Goal: Task Accomplishment & Management: Manage account settings

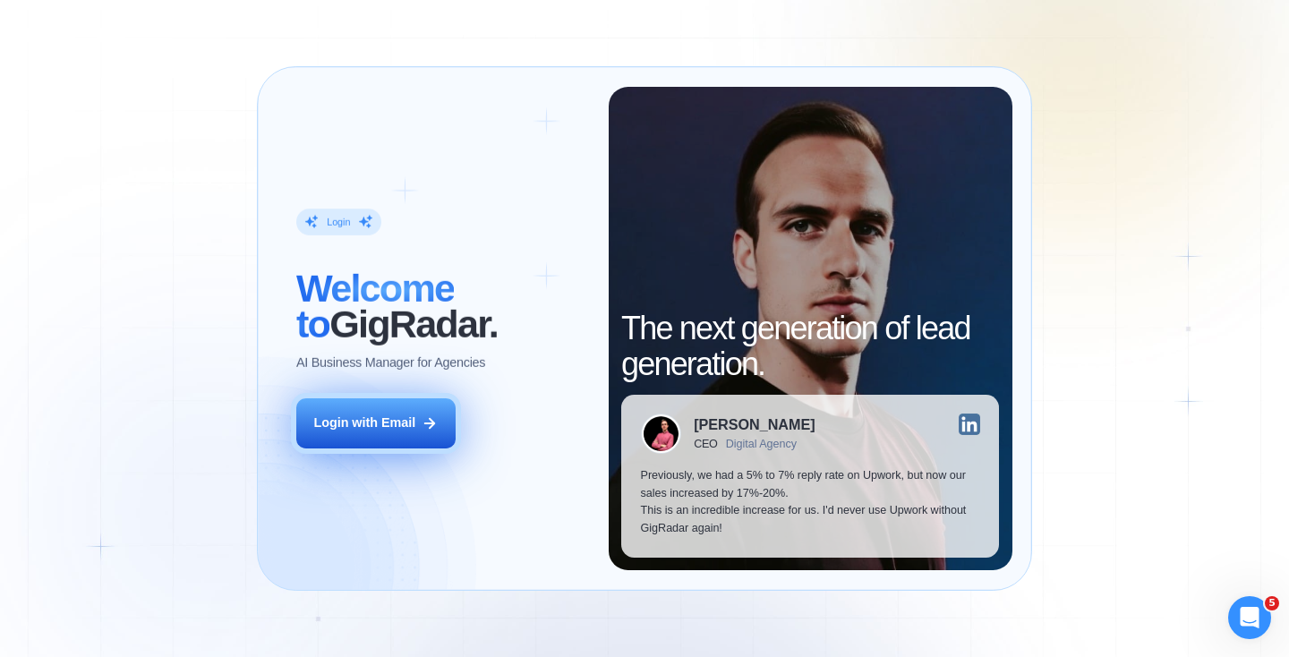
click at [371, 423] on div "Login with Email" at bounding box center [364, 423] width 102 height 18
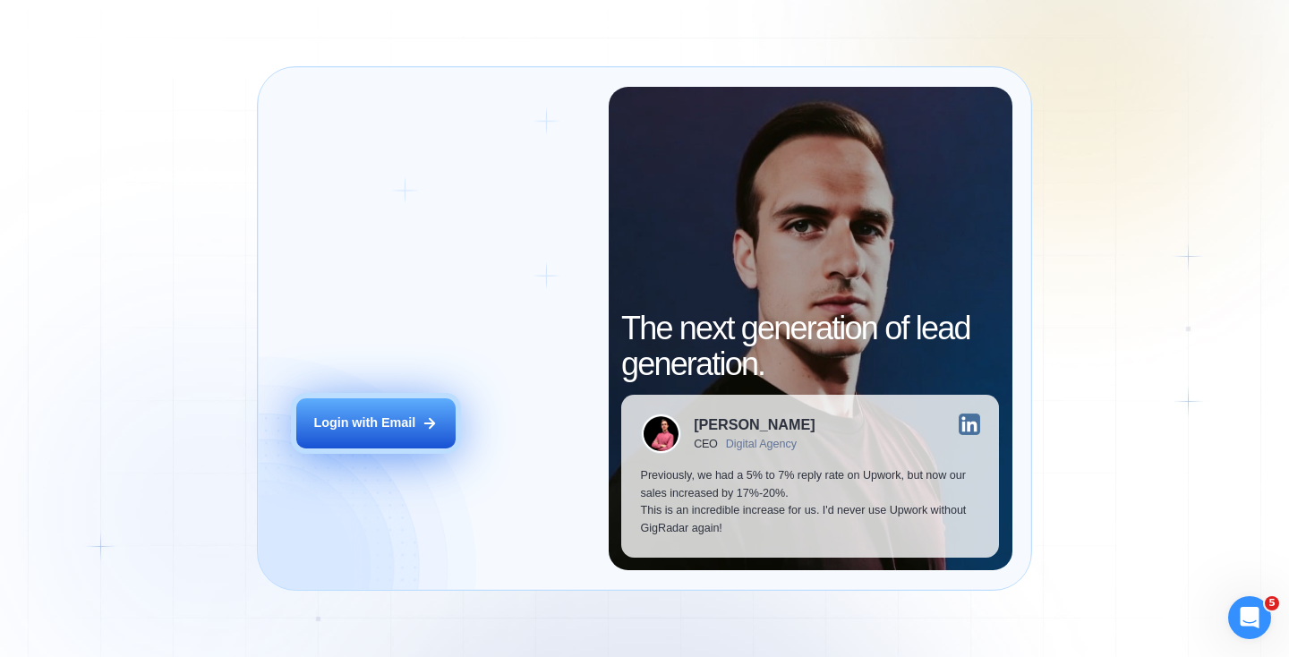
click at [372, 426] on div "Login with Email" at bounding box center [364, 423] width 102 height 18
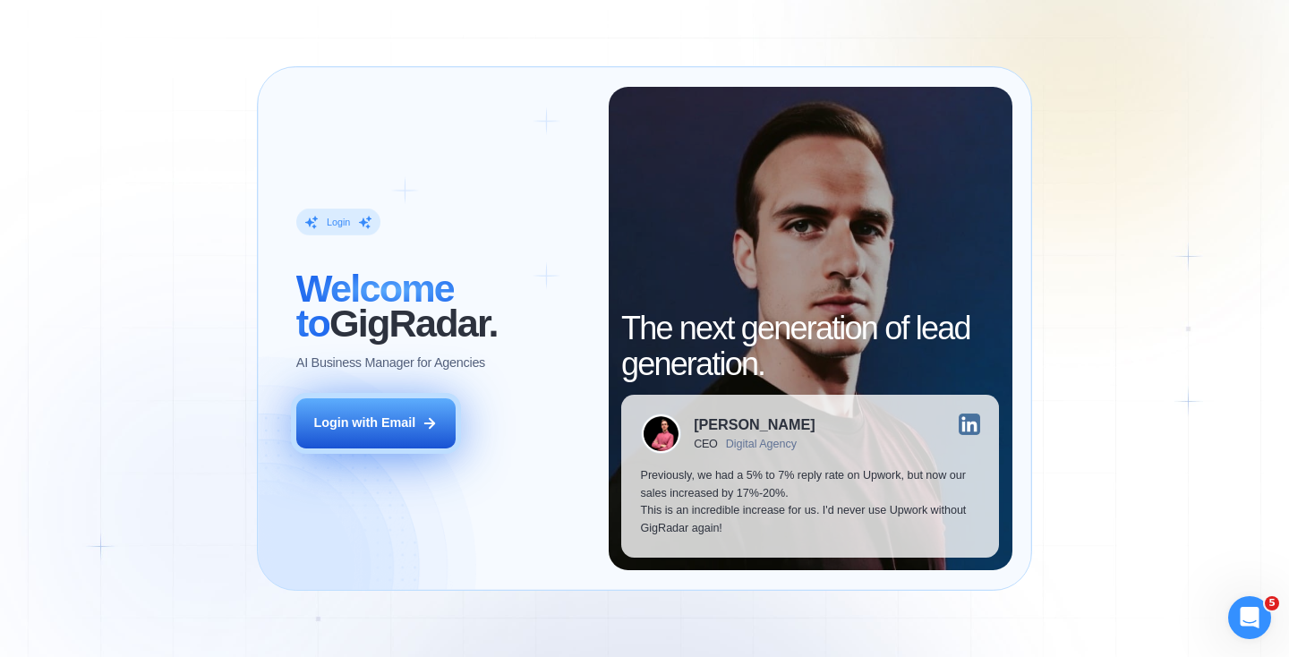
click at [361, 427] on div "Login with Email" at bounding box center [364, 423] width 102 height 18
